Goal: Register for event/course

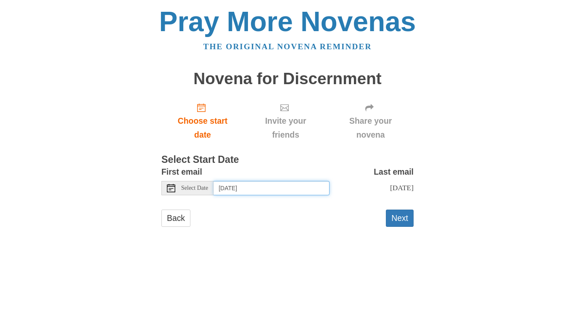
click at [296, 188] on input "Wednesday, August 13th" at bounding box center [272, 188] width 116 height 14
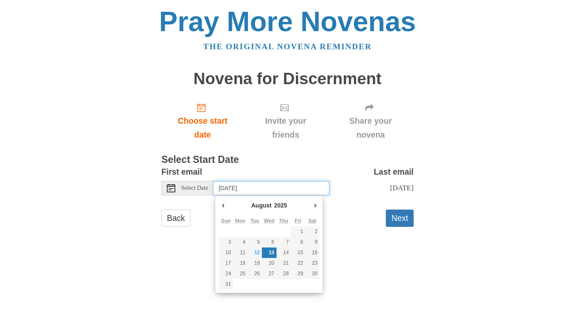
type input "Tuesday, August 12th"
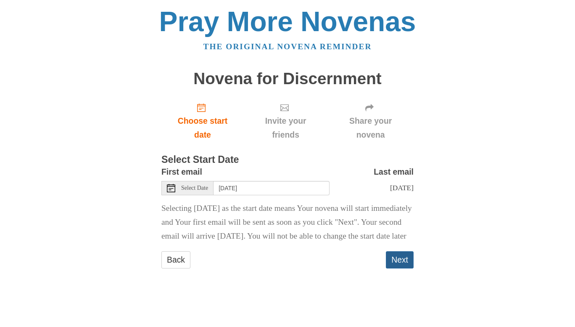
click at [399, 268] on button "Next" at bounding box center [400, 259] width 28 height 17
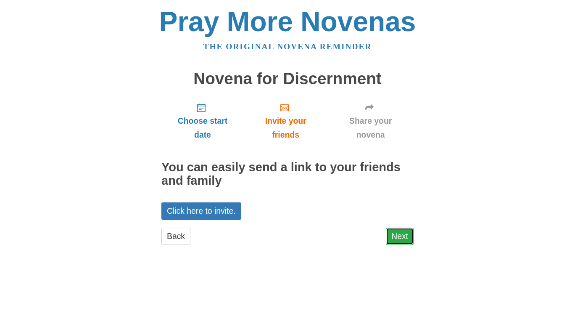
click at [400, 235] on link "Next" at bounding box center [400, 235] width 28 height 17
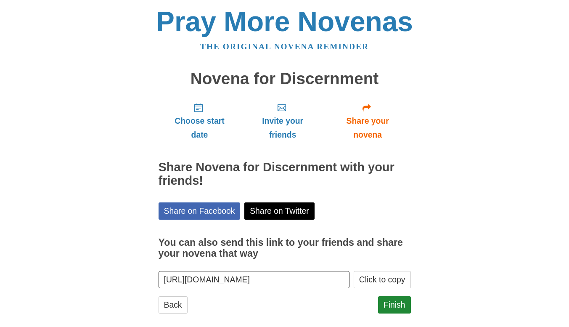
scroll to position [11, 0]
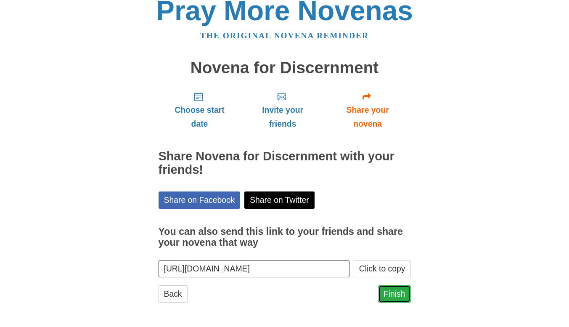
click at [397, 296] on link "Finish" at bounding box center [394, 293] width 33 height 17
